Goal: Transaction & Acquisition: Purchase product/service

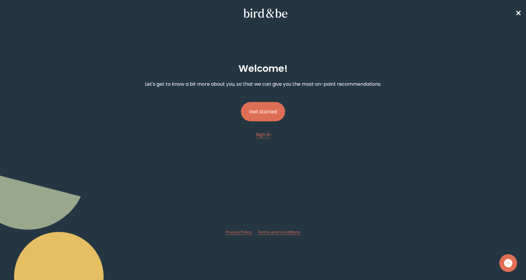
click at [270, 113] on button "Get started" at bounding box center [263, 111] width 44 height 19
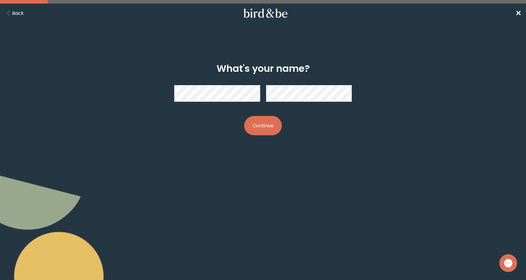
click at [271, 128] on button "Continue" at bounding box center [263, 125] width 38 height 19
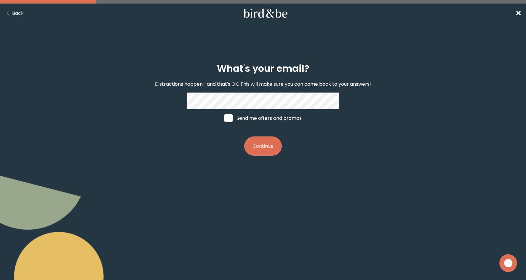
click at [270, 148] on button "Continue" at bounding box center [263, 145] width 38 height 19
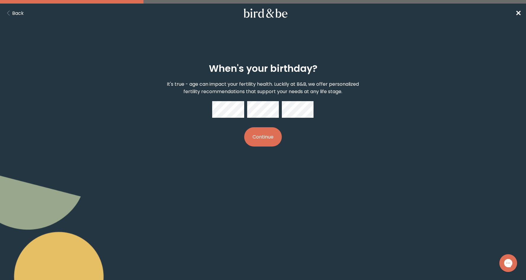
click at [268, 134] on button "Continue" at bounding box center [263, 136] width 38 height 19
click at [298, 133] on div "When's your birthday? It's true - age can impact your fertility health. Luckily…" at bounding box center [262, 105] width 253 height 102
click at [273, 139] on button "Continue" at bounding box center [263, 136] width 38 height 19
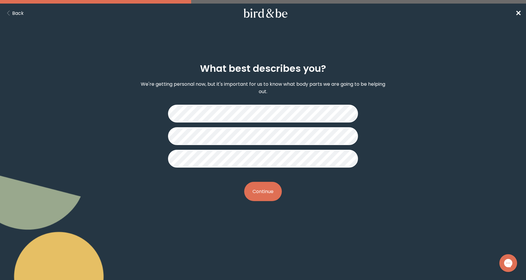
click at [267, 187] on button "Continue" at bounding box center [263, 191] width 38 height 19
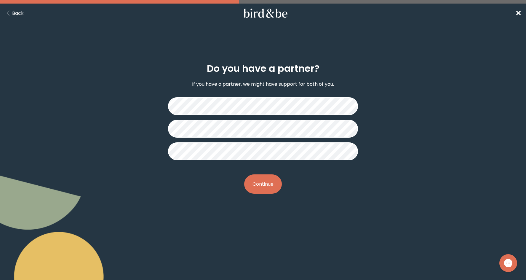
click at [274, 186] on button "Continue" at bounding box center [263, 183] width 38 height 19
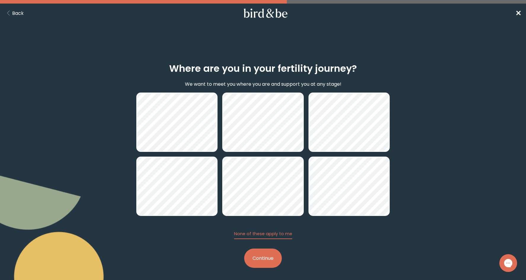
click at [271, 259] on button "Continue" at bounding box center [263, 257] width 38 height 19
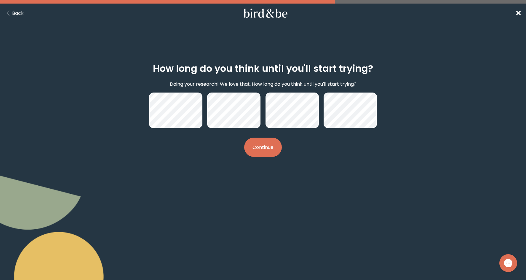
click at [267, 152] on button "Continue" at bounding box center [263, 146] width 38 height 19
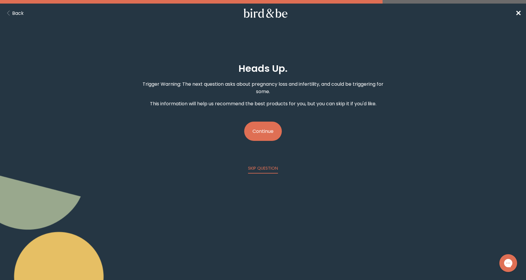
click at [261, 138] on button "Continue" at bounding box center [263, 130] width 38 height 19
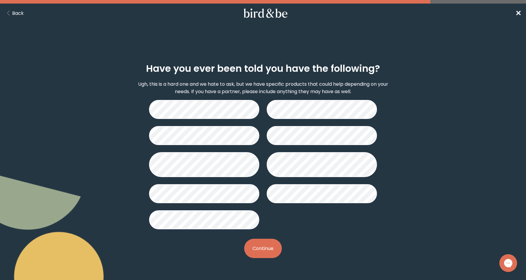
click at [264, 251] on button "Continue" at bounding box center [263, 247] width 38 height 19
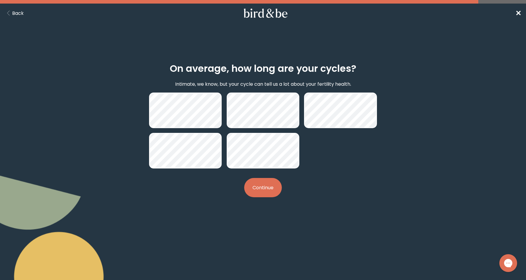
click at [268, 190] on button "Continue" at bounding box center [263, 187] width 38 height 19
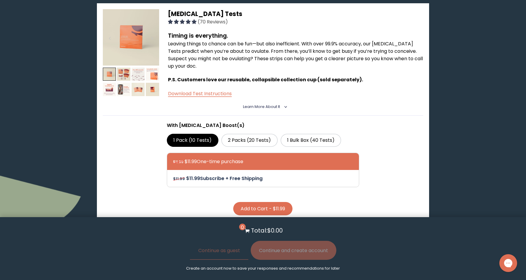
scroll to position [373, 0]
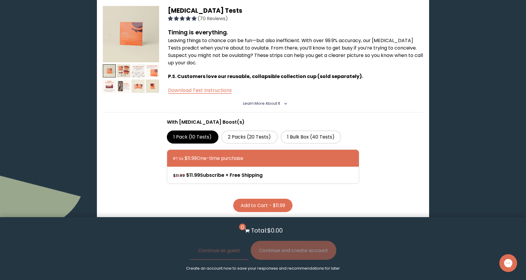
click at [262, 200] on button "Add to Cart - $11.99" at bounding box center [262, 204] width 59 height 13
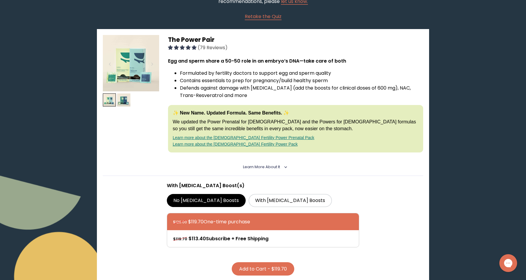
scroll to position [62, 0]
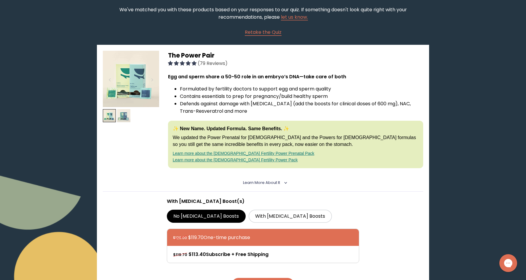
click at [127, 110] on img at bounding box center [123, 115] width 13 height 13
click at [110, 111] on img at bounding box center [109, 115] width 13 height 13
click at [128, 113] on img at bounding box center [123, 115] width 13 height 13
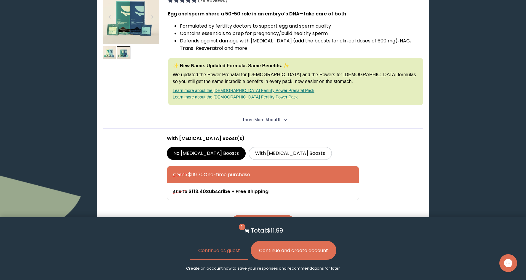
scroll to position [126, 0]
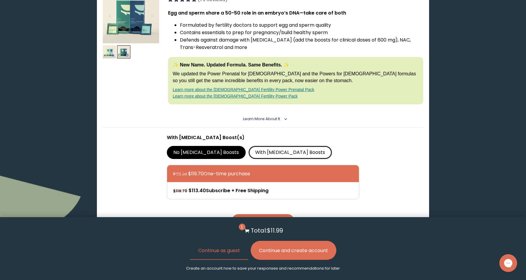
click at [271, 150] on label "With [MEDICAL_DATA] Boosts" at bounding box center [289, 152] width 83 height 13
click at [0, 0] on input "With [MEDICAL_DATA] Boosts" at bounding box center [0, 0] width 0 height 0
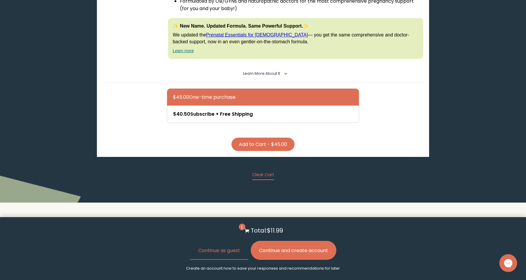
scroll to position [1512, 0]
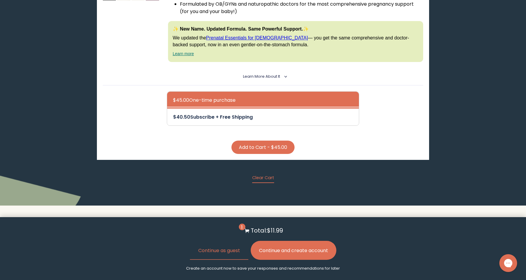
click at [251, 108] on div at bounding box center [269, 116] width 192 height 17
click at [173, 113] on input "$40.50 Subscribe + Free Shipping" at bounding box center [173, 113] width 0 height 0
radio input "true"
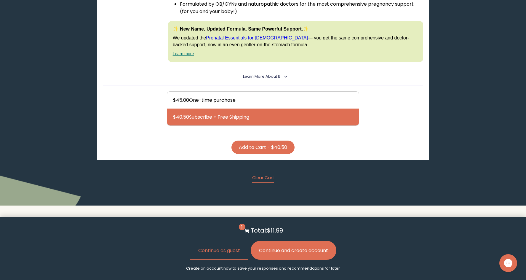
click at [273, 140] on button "Add to Cart - $40.50" at bounding box center [262, 146] width 63 height 13
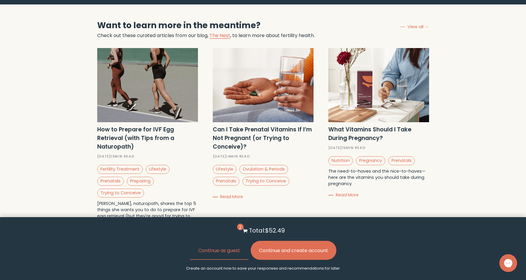
scroll to position [1880, 0]
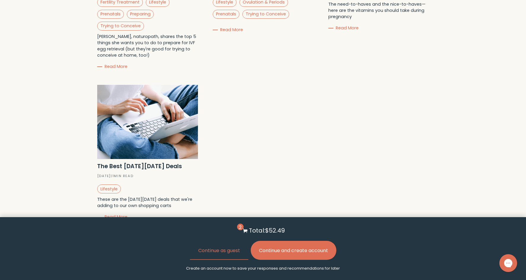
click at [325, 254] on button "Continue and create account" at bounding box center [294, 249] width 86 height 19
